Goal: Navigation & Orientation: Understand site structure

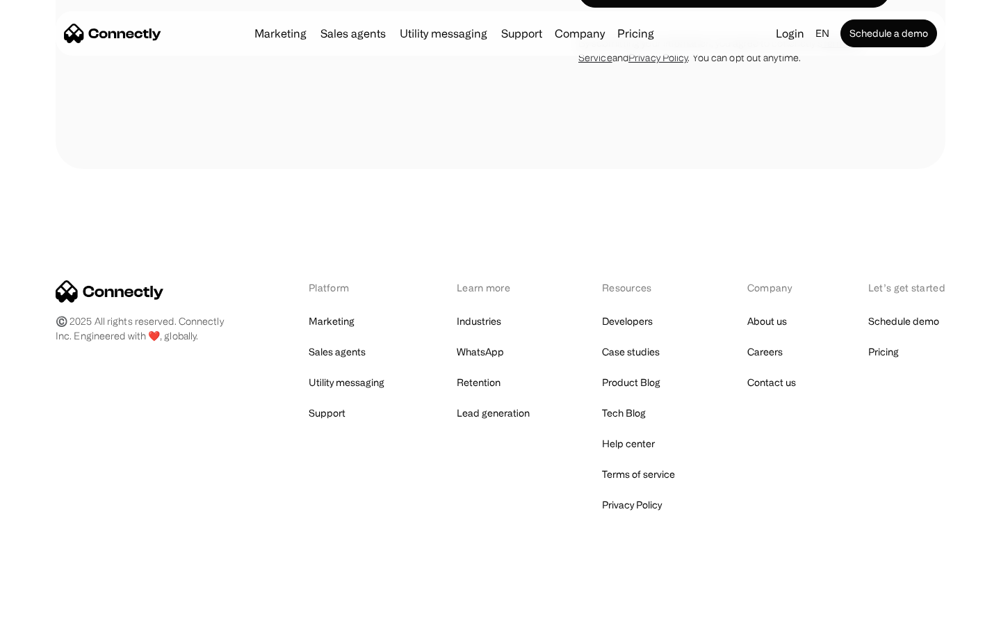
scroll to position [4515, 0]
